Goal: Check status: Check status

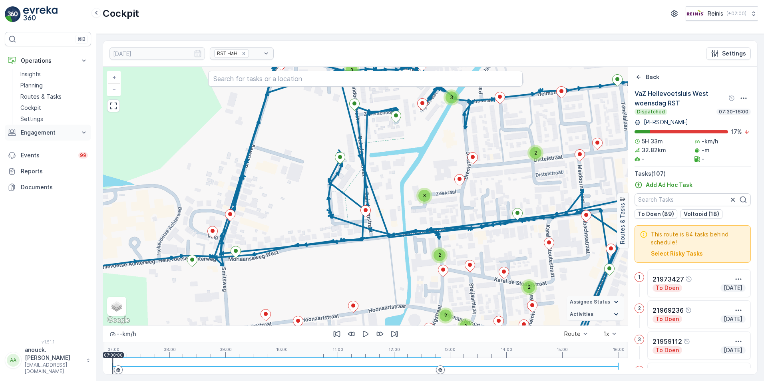
click at [34, 135] on p "Engagement" at bounding box center [48, 133] width 54 height 8
drag, startPoint x: 38, startPoint y: 172, endPoint x: 38, endPoint y: 180, distance: 7.6
click at [38, 172] on p "Contacts" at bounding box center [32, 169] width 25 height 8
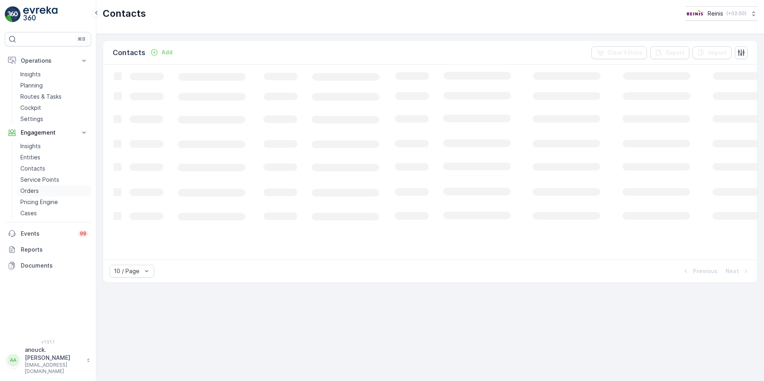
click at [38, 194] on p "Orders" at bounding box center [29, 191] width 18 height 8
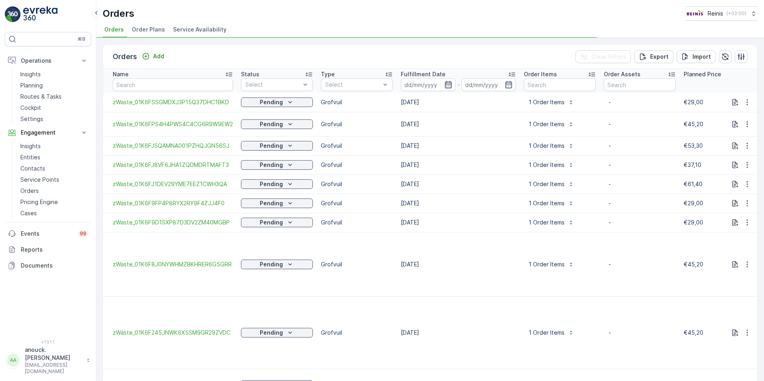
click at [448, 83] on icon "button" at bounding box center [448, 85] width 8 height 8
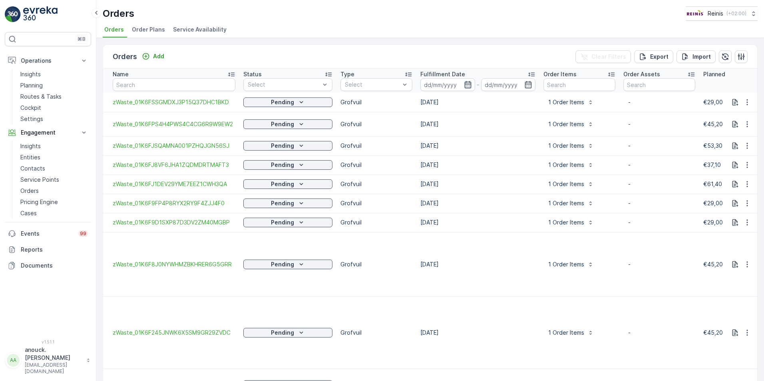
click at [464, 88] on icon "button" at bounding box center [467, 84] width 7 height 7
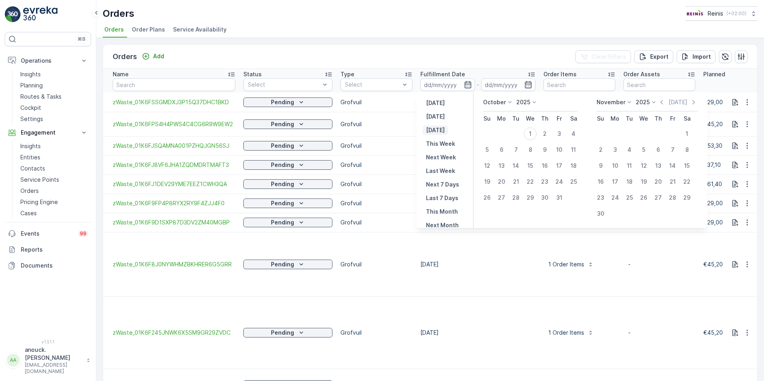
click at [439, 129] on p "[DATE]" at bounding box center [435, 130] width 19 height 8
type input "[DATE]"
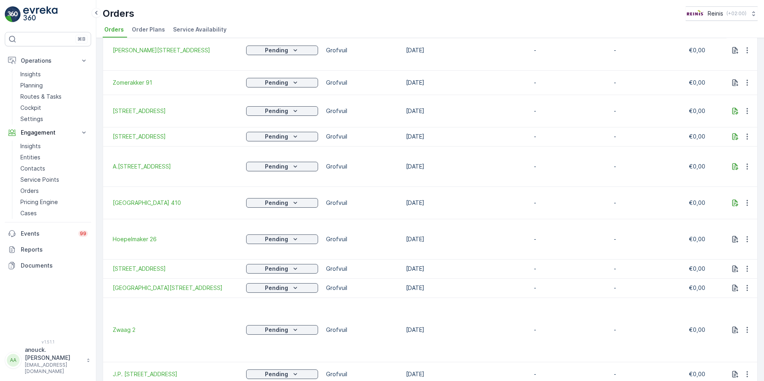
scroll to position [816, 0]
